Goal: Task Accomplishment & Management: Use online tool/utility

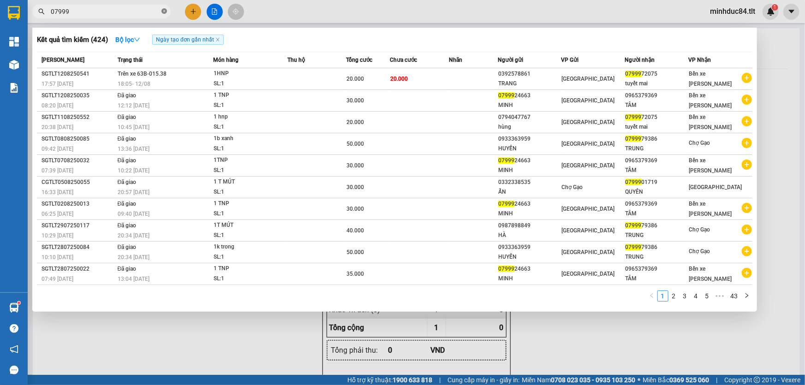
click at [165, 13] on icon "close-circle" at bounding box center [165, 11] width 6 height 6
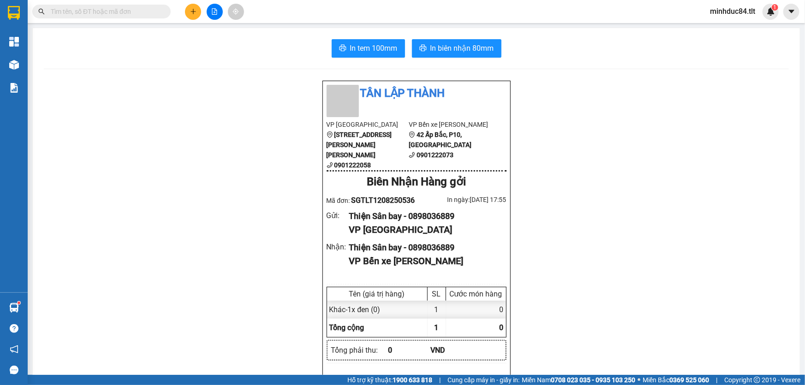
click at [135, 11] on input "text" at bounding box center [105, 11] width 109 height 10
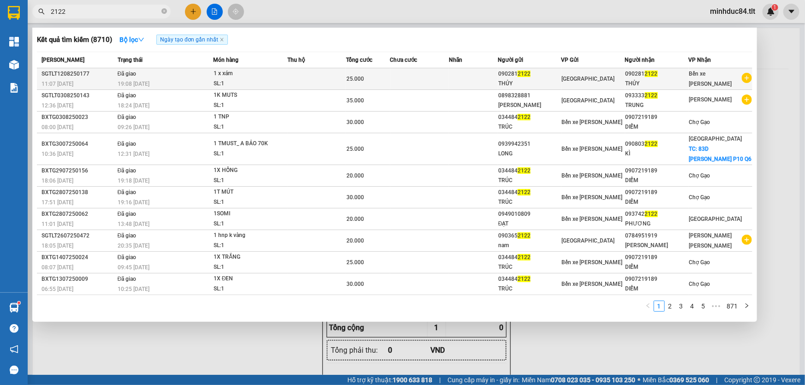
type input "2122"
click at [713, 82] on div "Bến xe [PERSON_NAME]" at bounding box center [716, 79] width 52 height 20
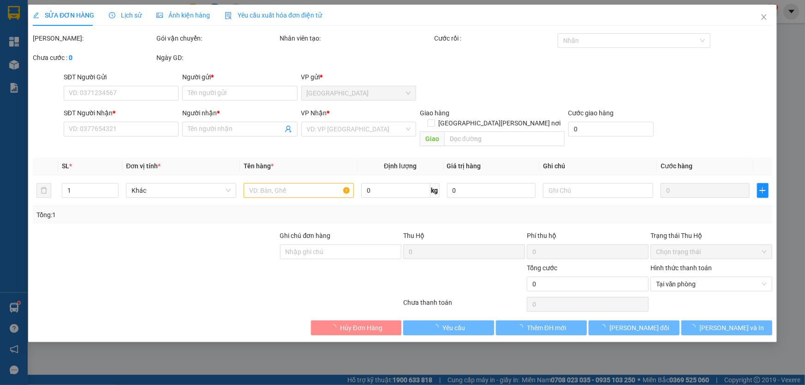
type input "0902812122"
type input "THỦY"
type input "0902812122"
type input "THỦY"
type input "25.000"
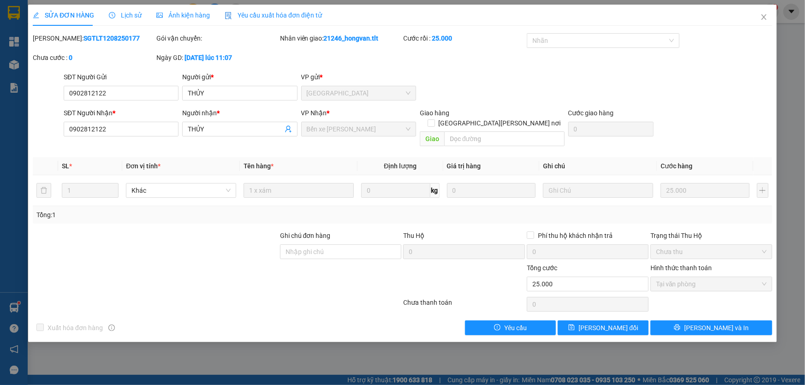
click at [120, 8] on div "Lịch sử" at bounding box center [125, 15] width 33 height 21
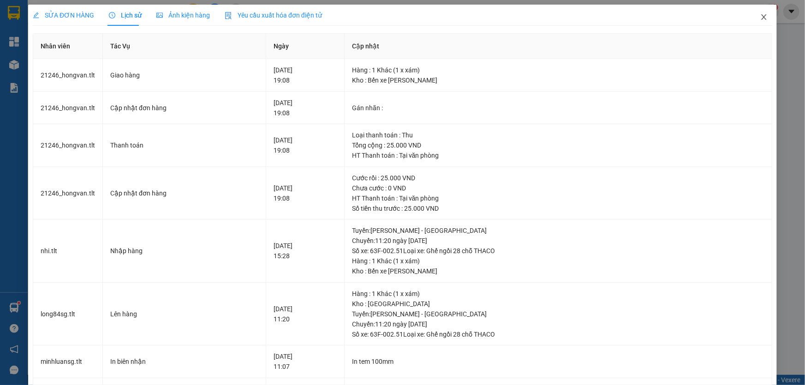
click at [761, 13] on icon "close" at bounding box center [764, 16] width 7 height 7
